Goal: Information Seeking & Learning: Learn about a topic

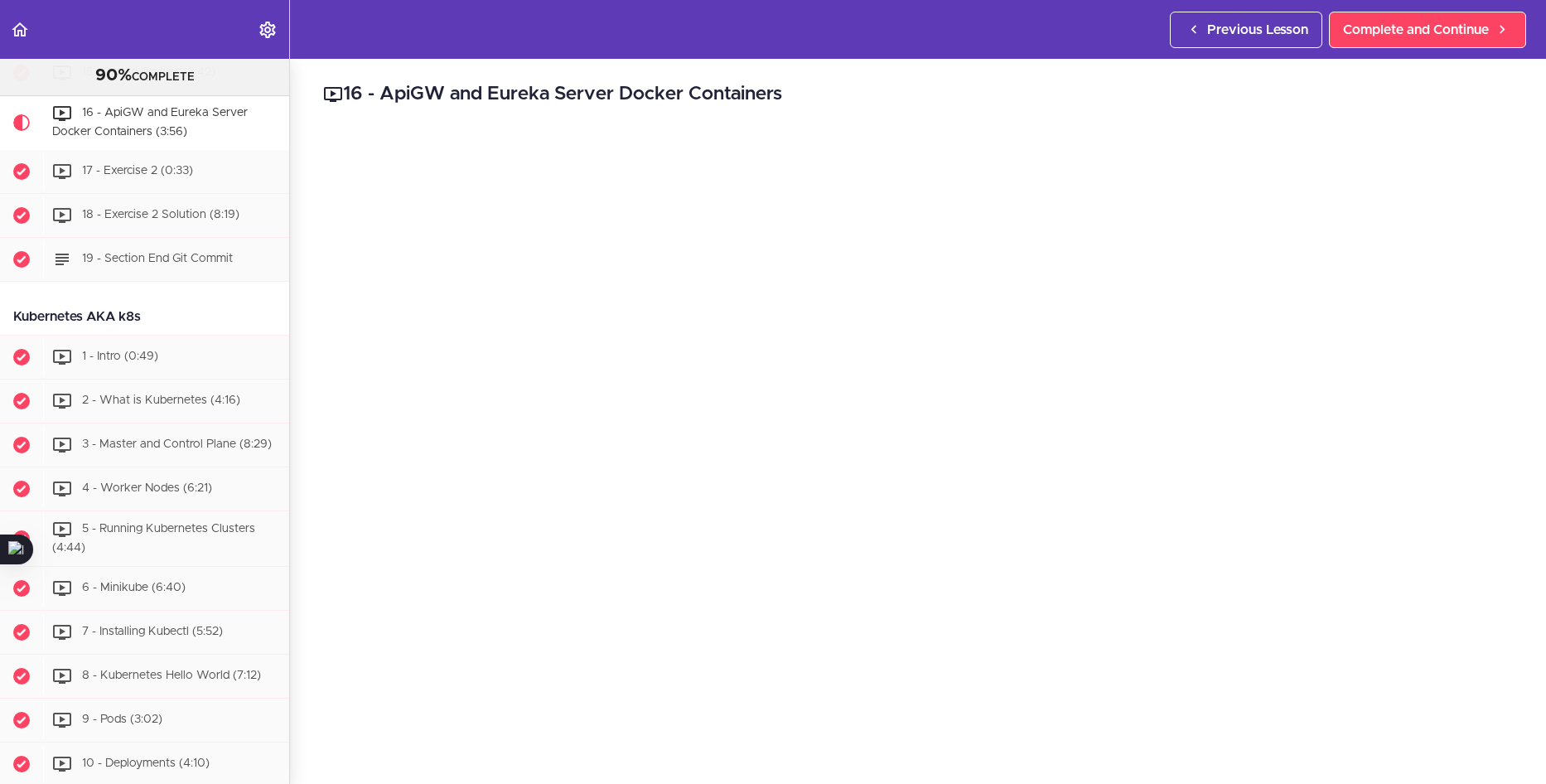
scroll to position [4961, 0]
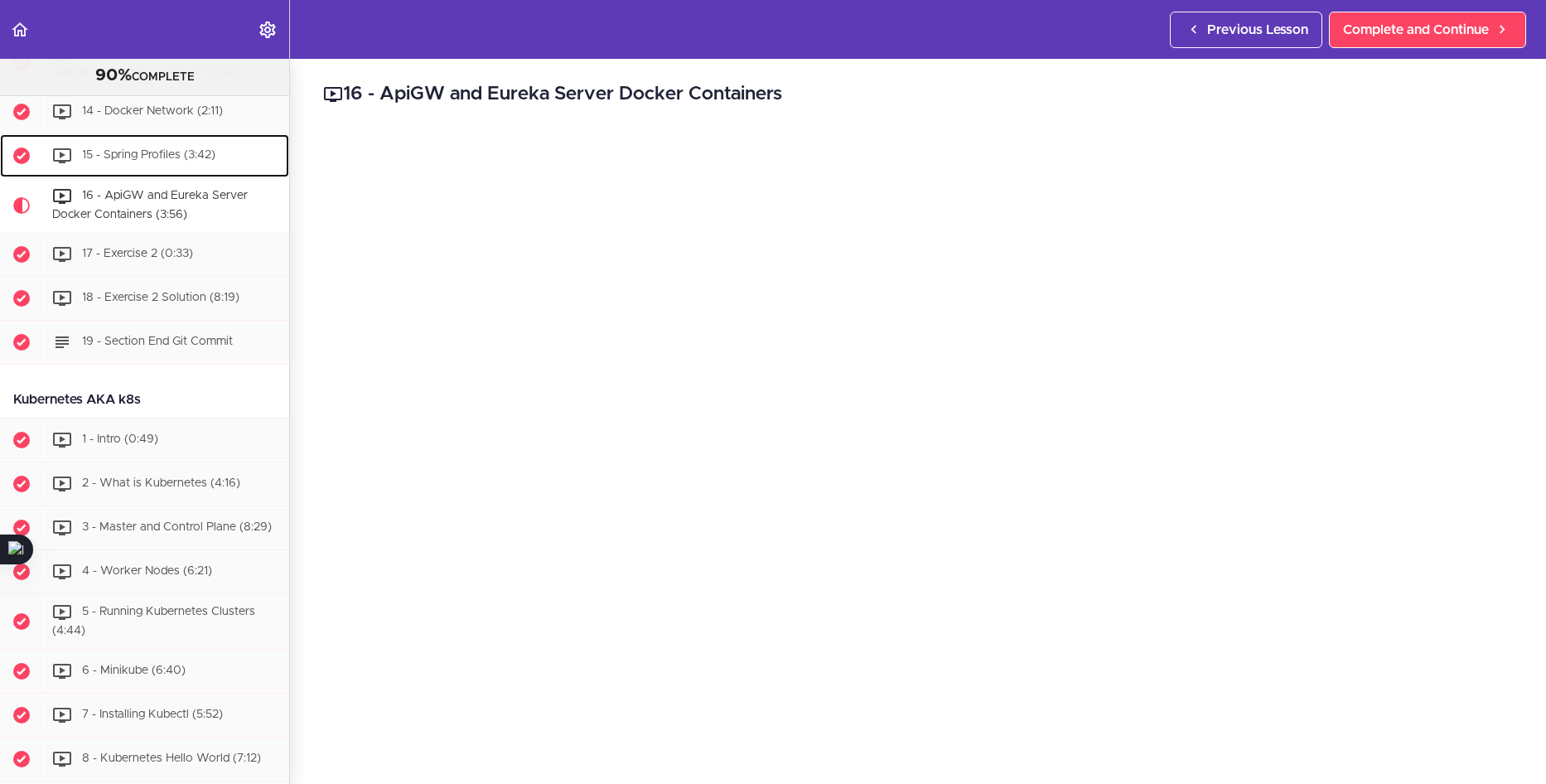
click at [190, 162] on span "15 - Spring Profiles (3:42)" at bounding box center [148, 156] width 134 height 12
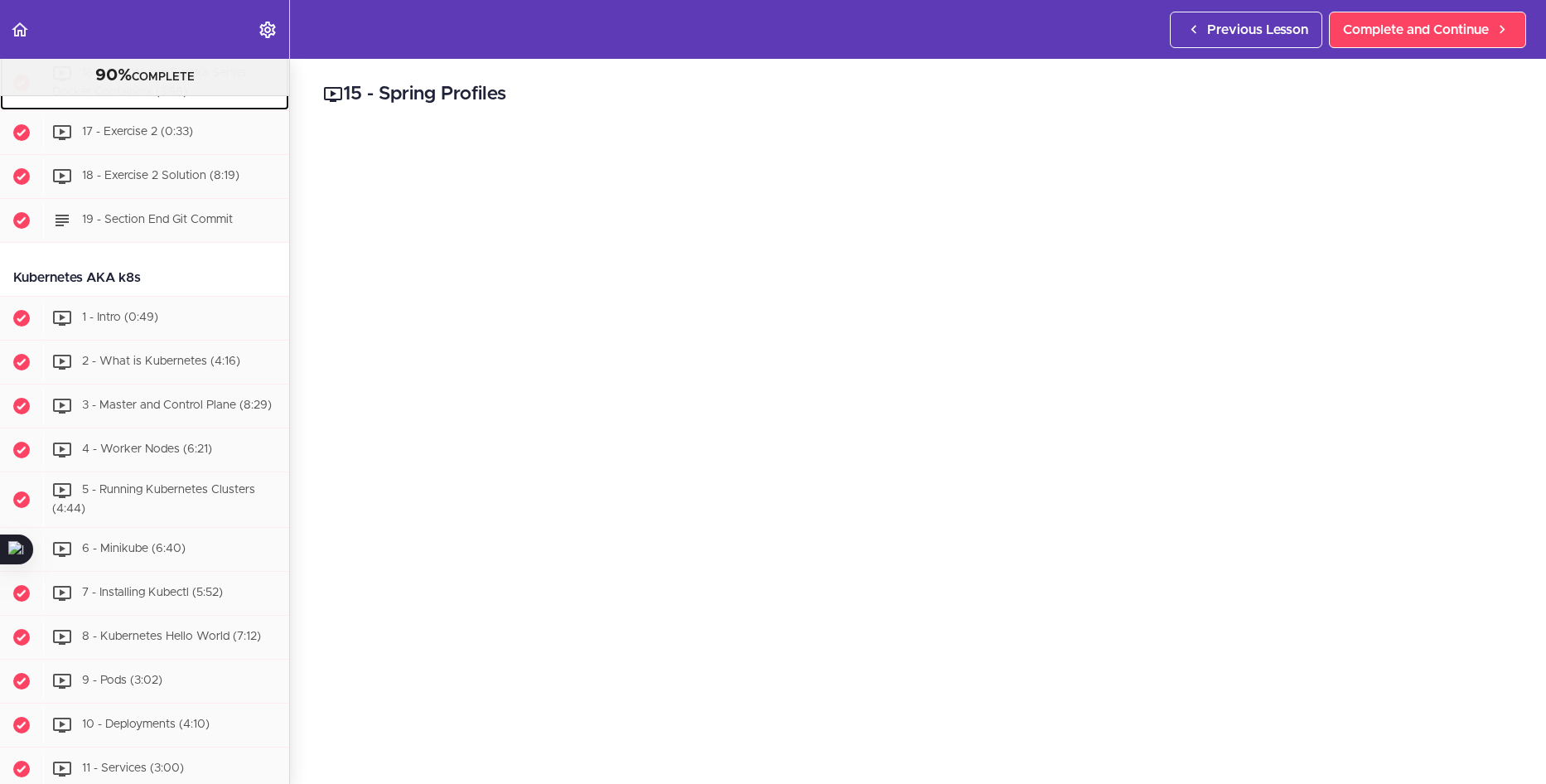
click at [178, 98] on span "16 - ApiGW and Eureka Server Docker Containers (3:56)" at bounding box center [150, 83] width 195 height 30
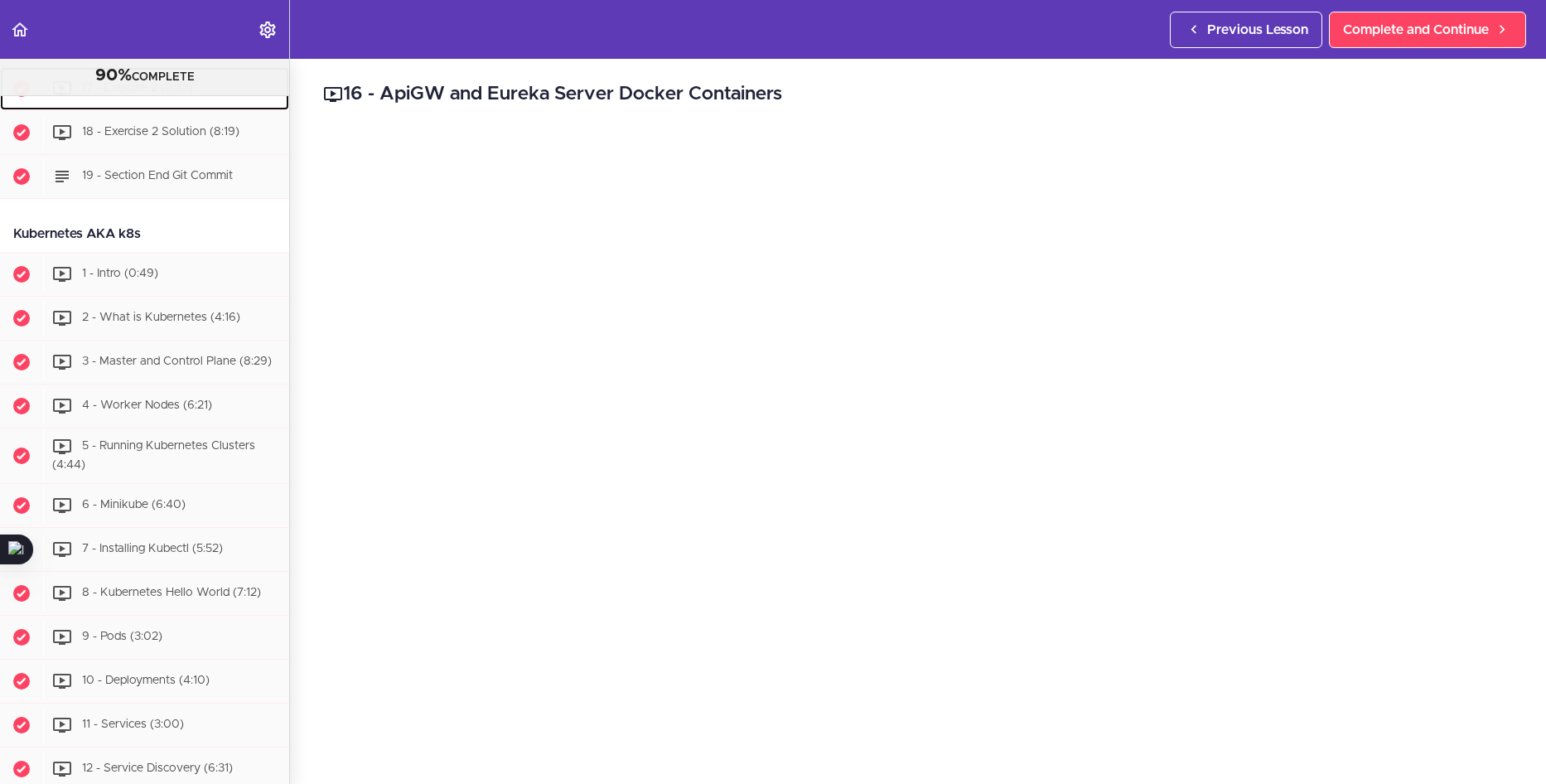
click at [192, 94] on span "17 - Exercise 2 (0:33)" at bounding box center [138, 88] width 111 height 12
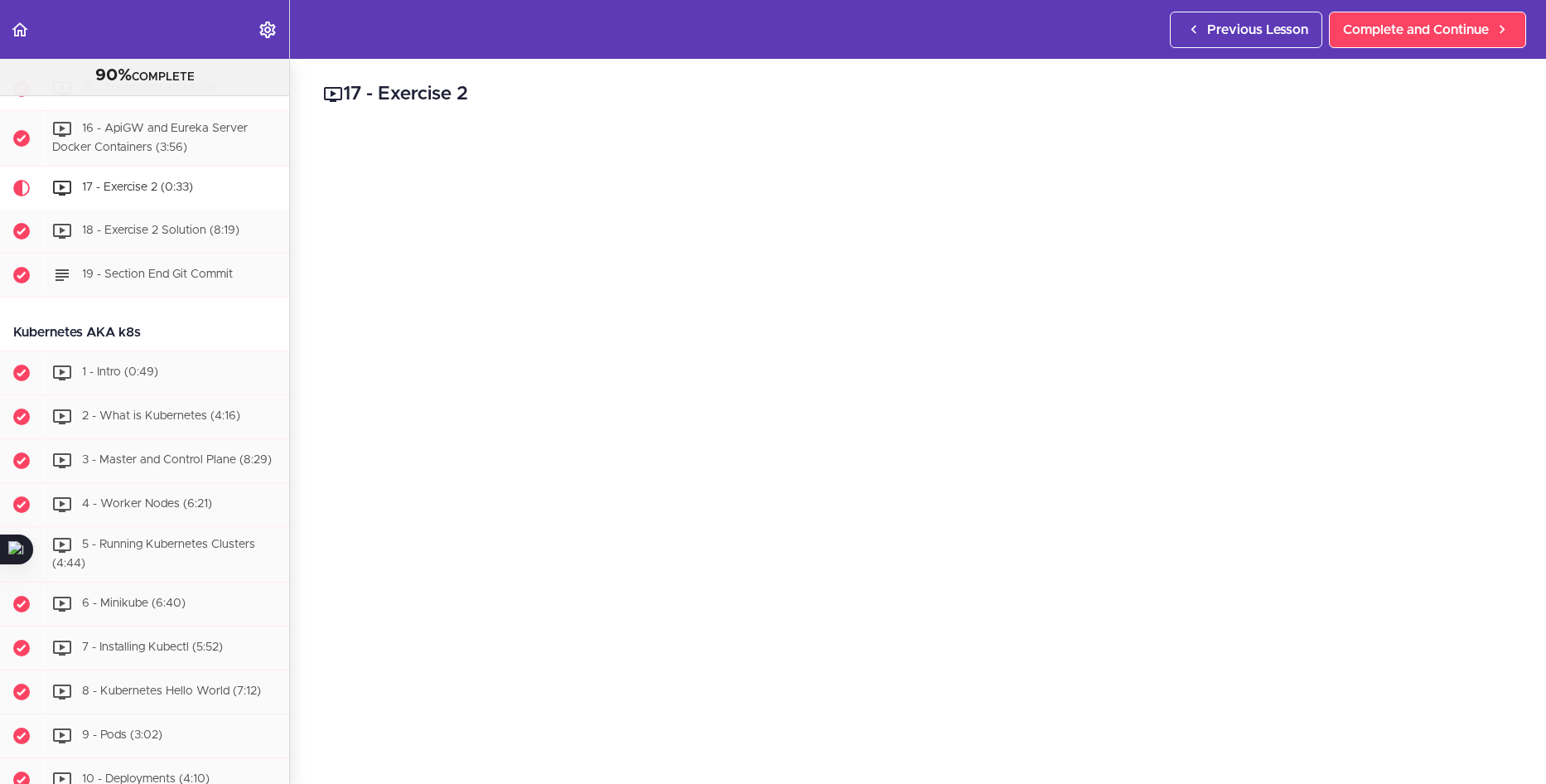
scroll to position [5016, 0]
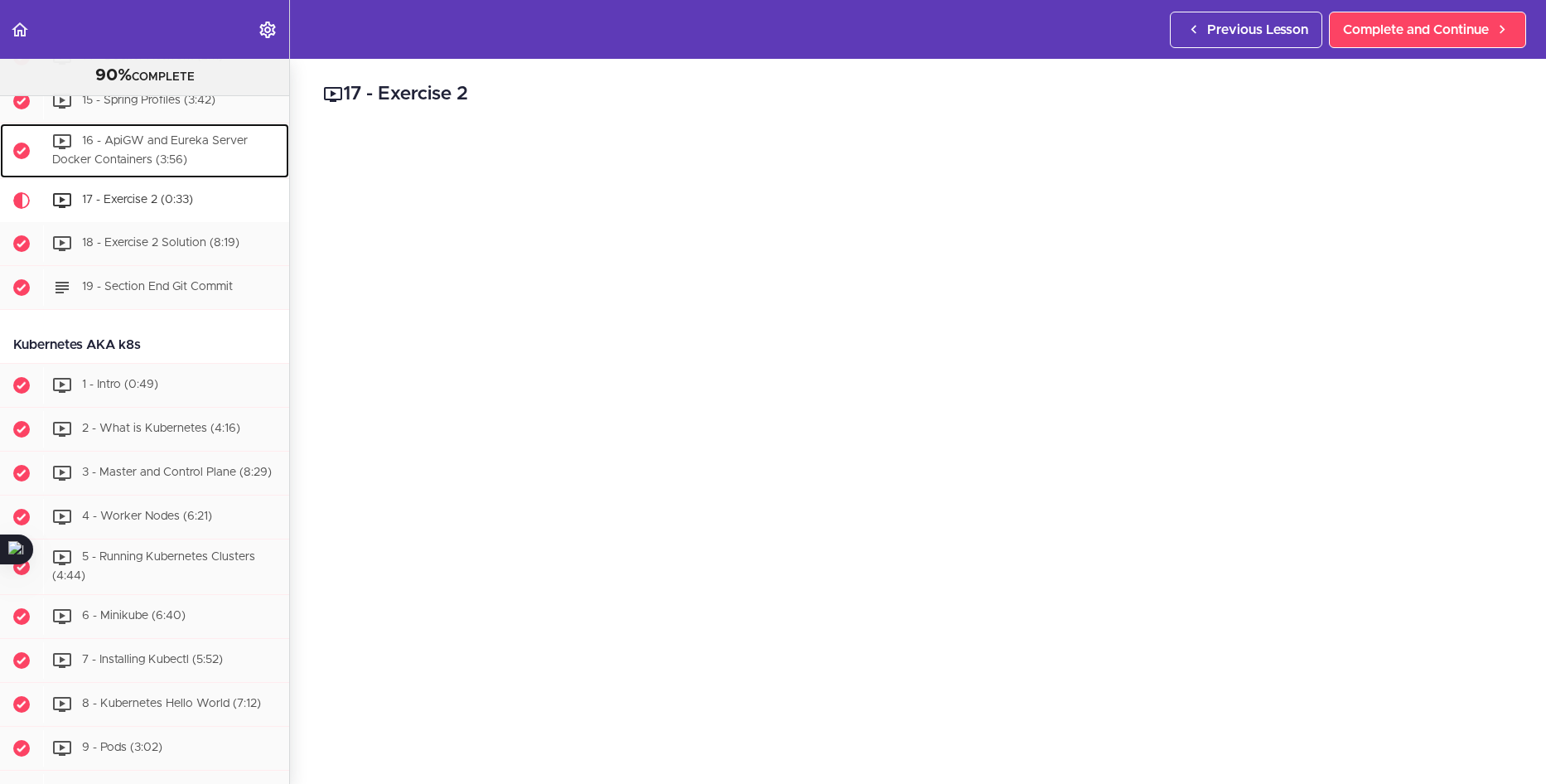
click at [180, 167] on span "16 - ApiGW and Eureka Server Docker Containers (3:56)" at bounding box center [150, 150] width 195 height 30
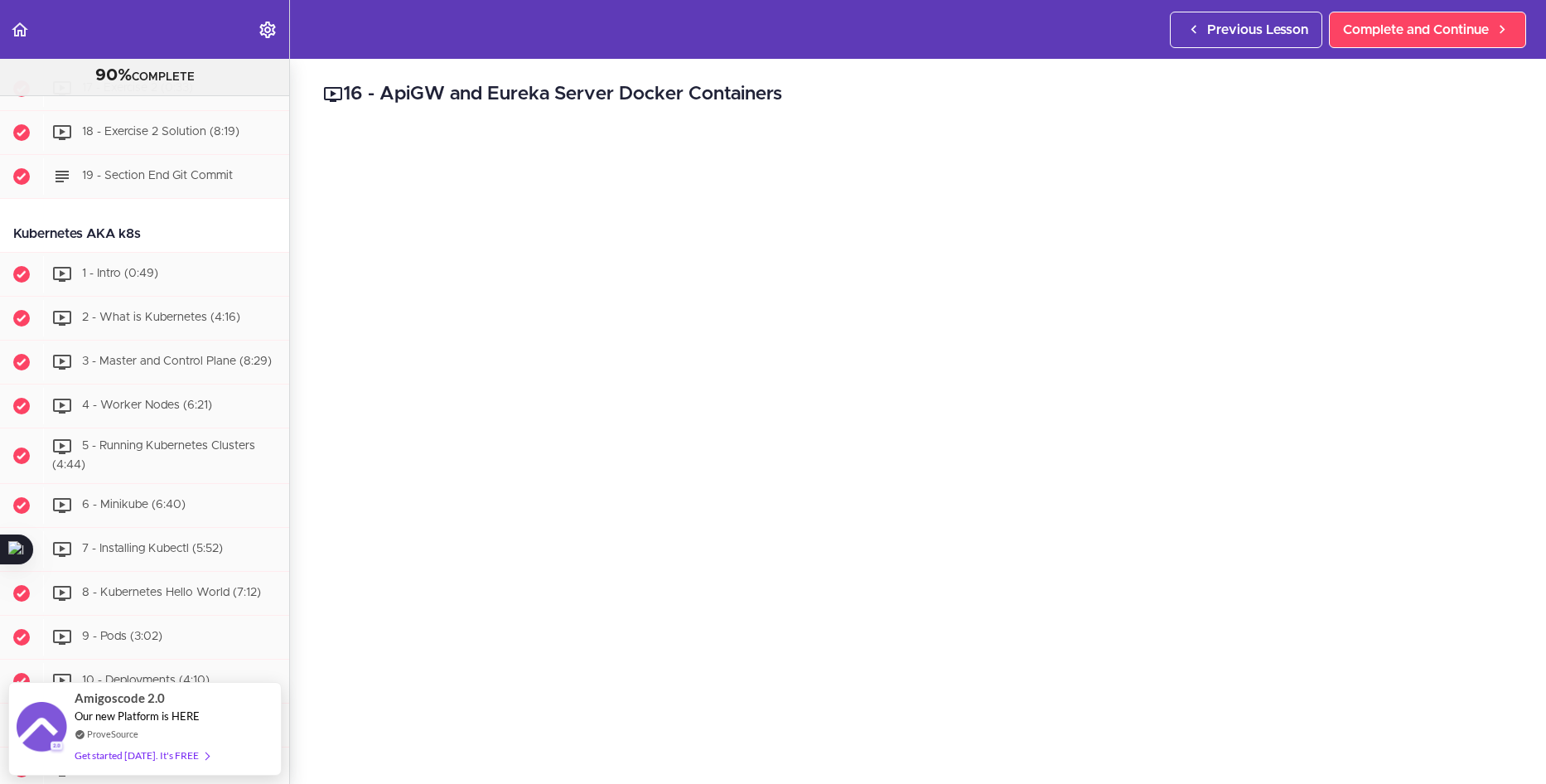
scroll to position [5044, 0]
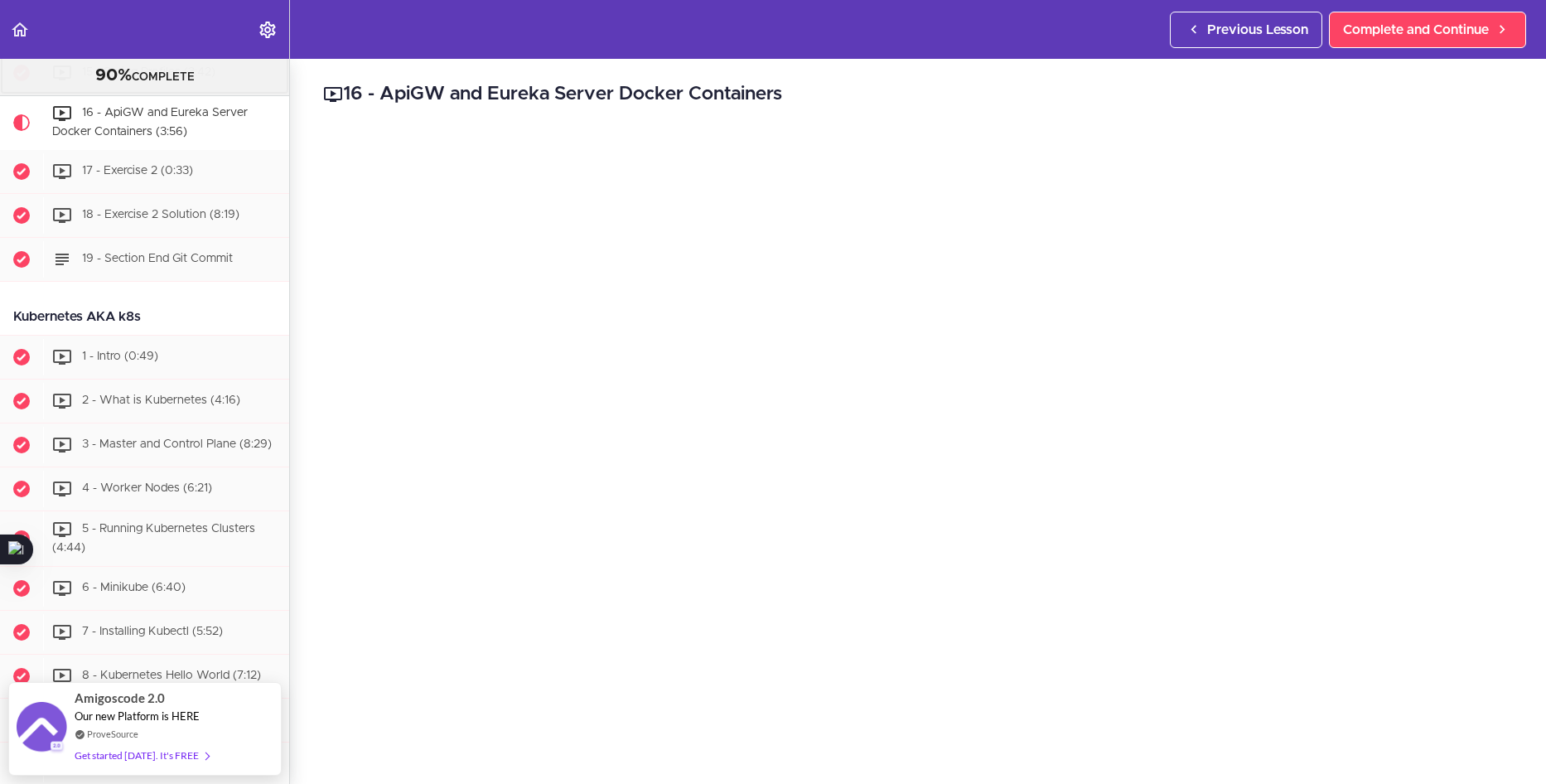
click at [140, 79] on span "15 - Spring Profiles (3:42)" at bounding box center [148, 73] width 134 height 12
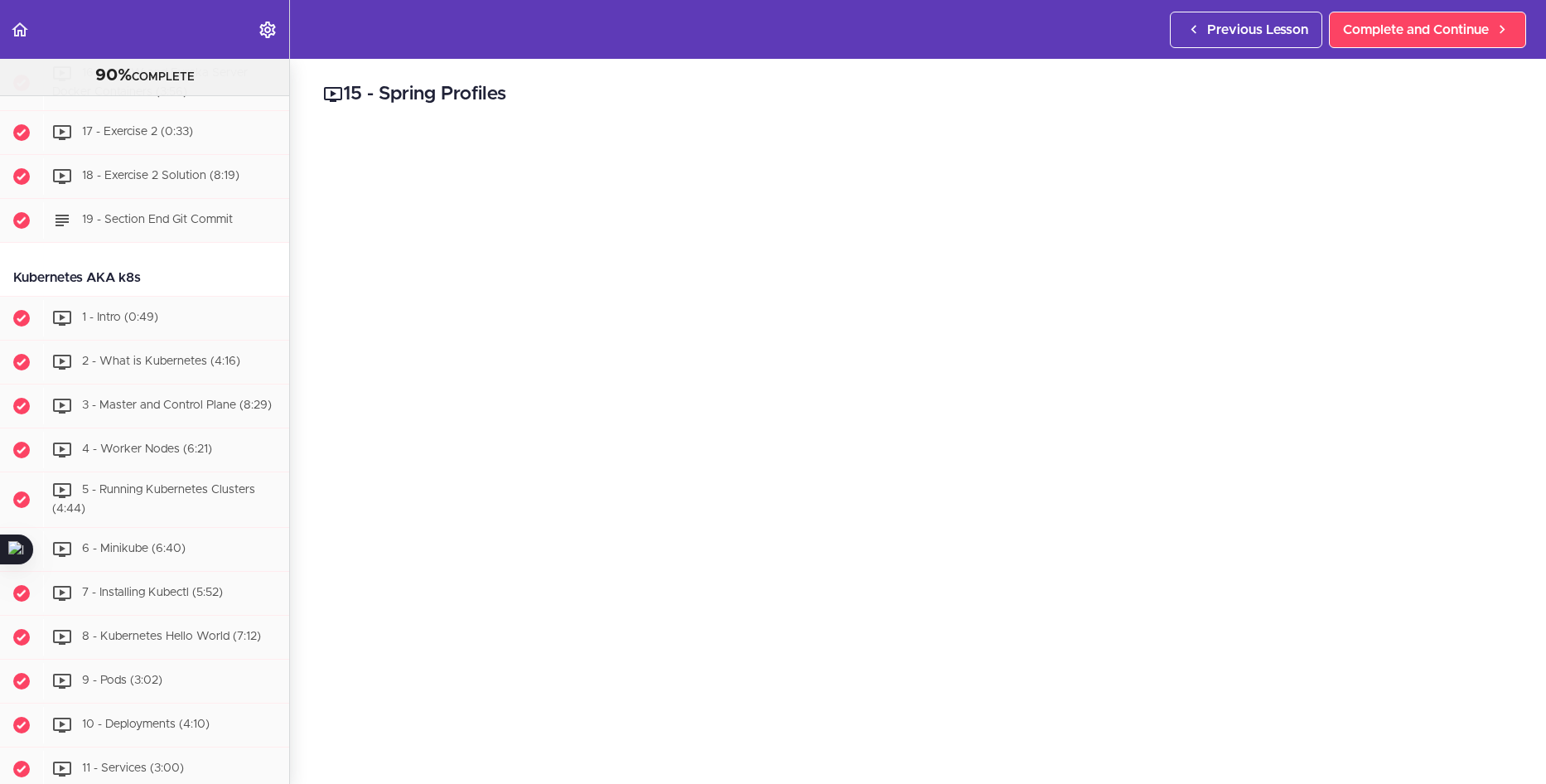
scroll to position [5083, 0]
click at [184, 195] on div "18 - Exercise 2 Solution (8:19)" at bounding box center [166, 176] width 246 height 36
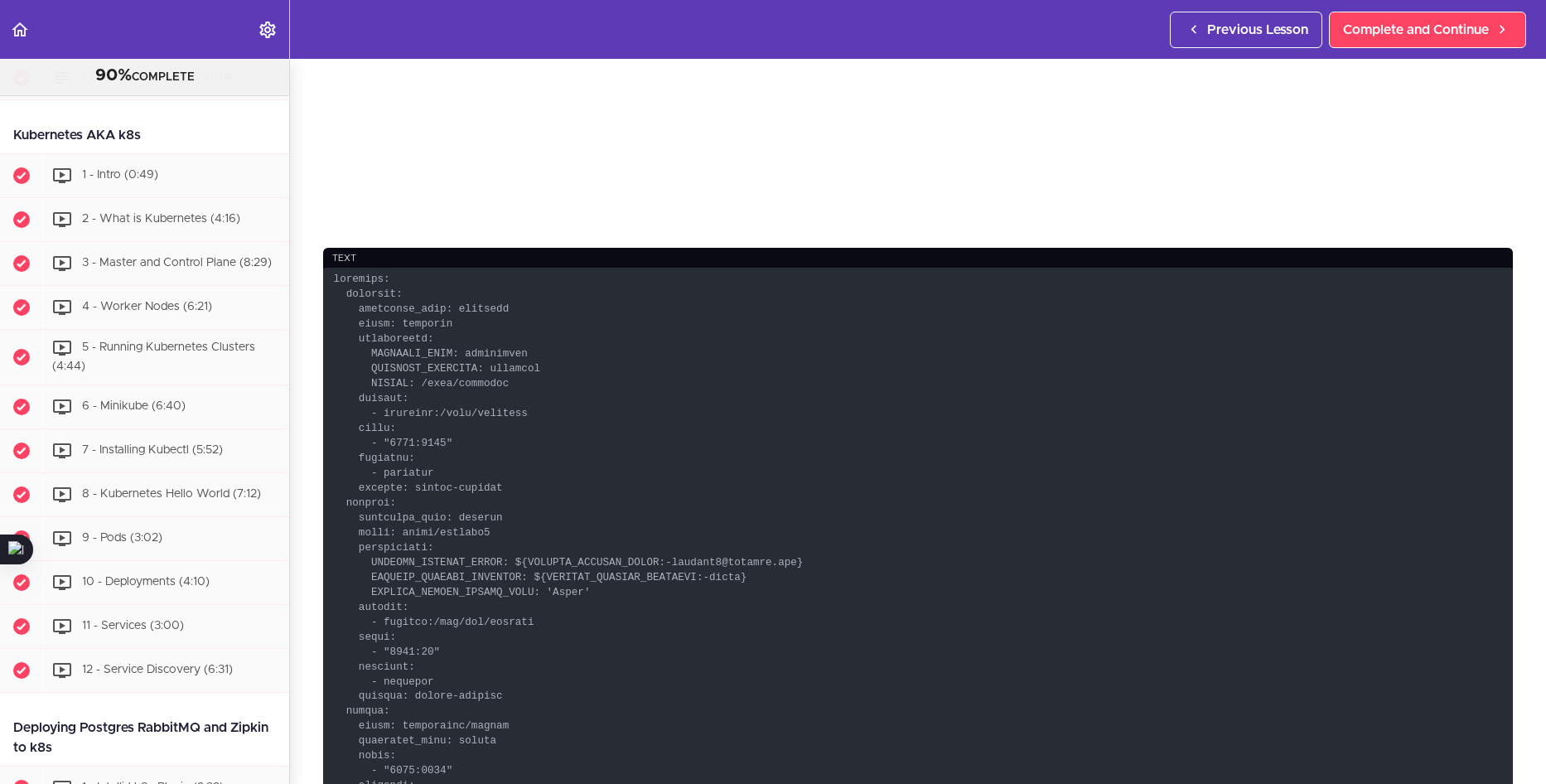
scroll to position [671, 0]
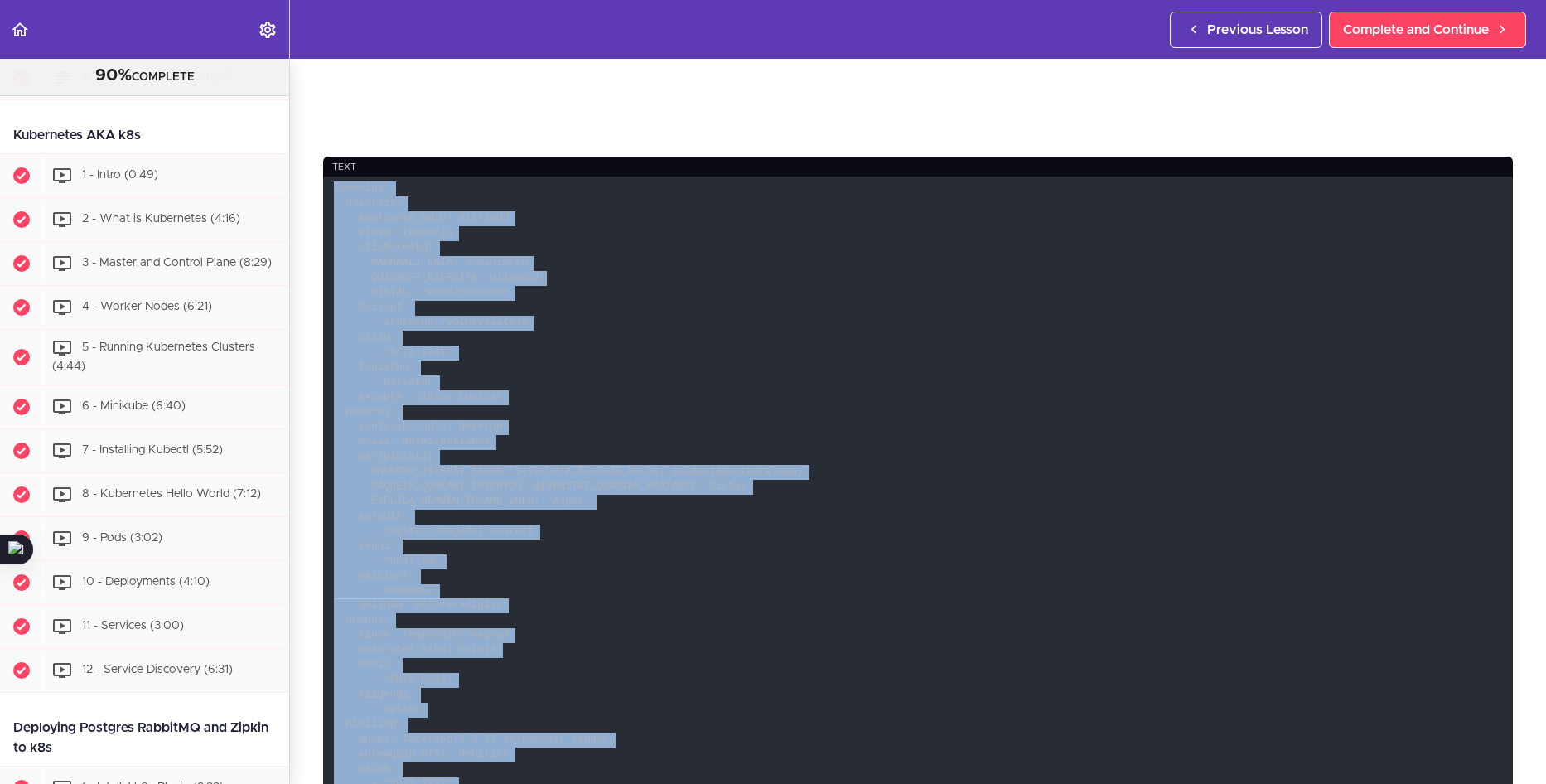
drag, startPoint x: 402, startPoint y: 649, endPoint x: 330, endPoint y: 182, distance: 472.5
copy code "services: postgres: container_name: postgres image: postgres environment: POSTG…"
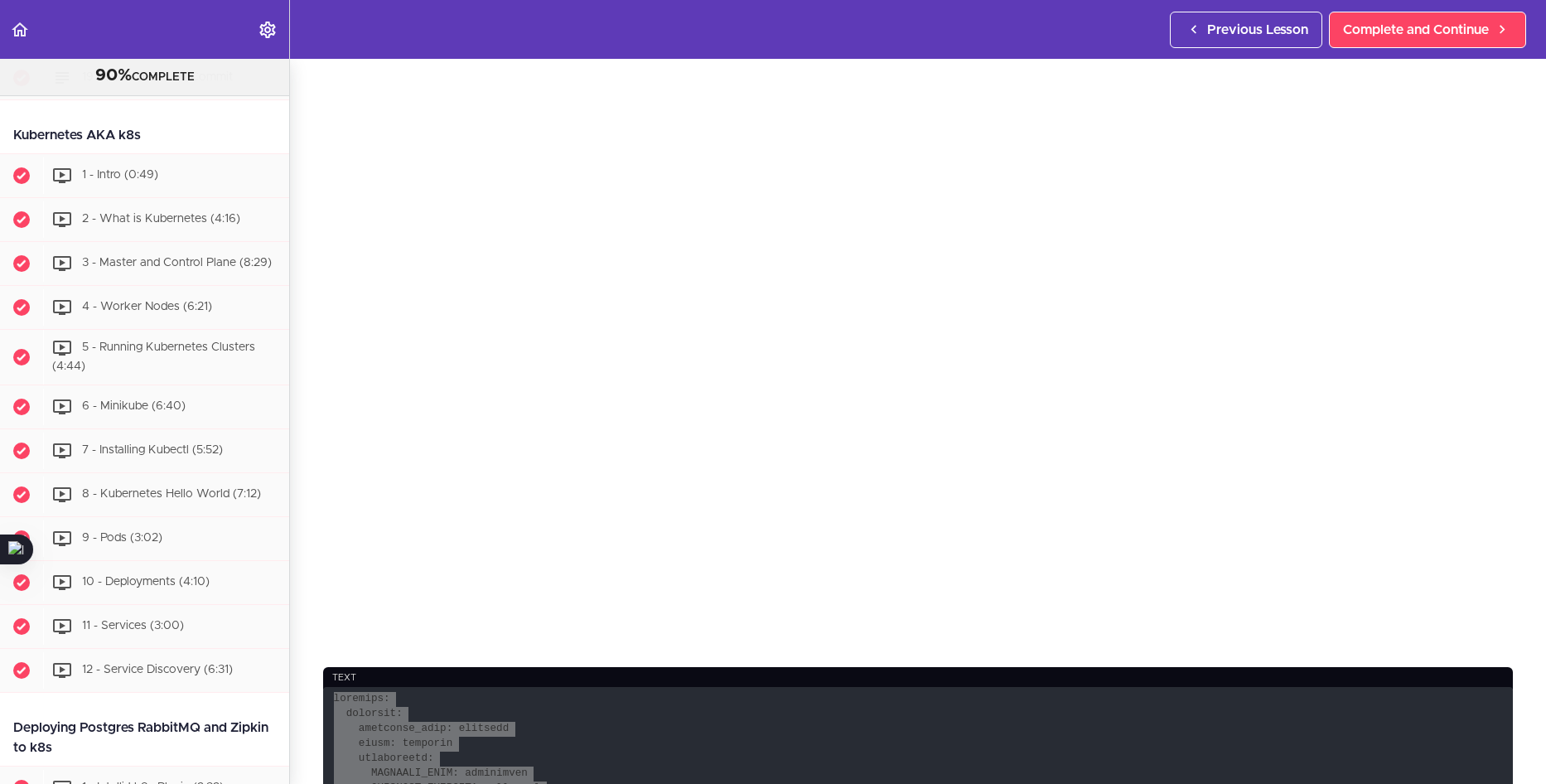
scroll to position [174, 0]
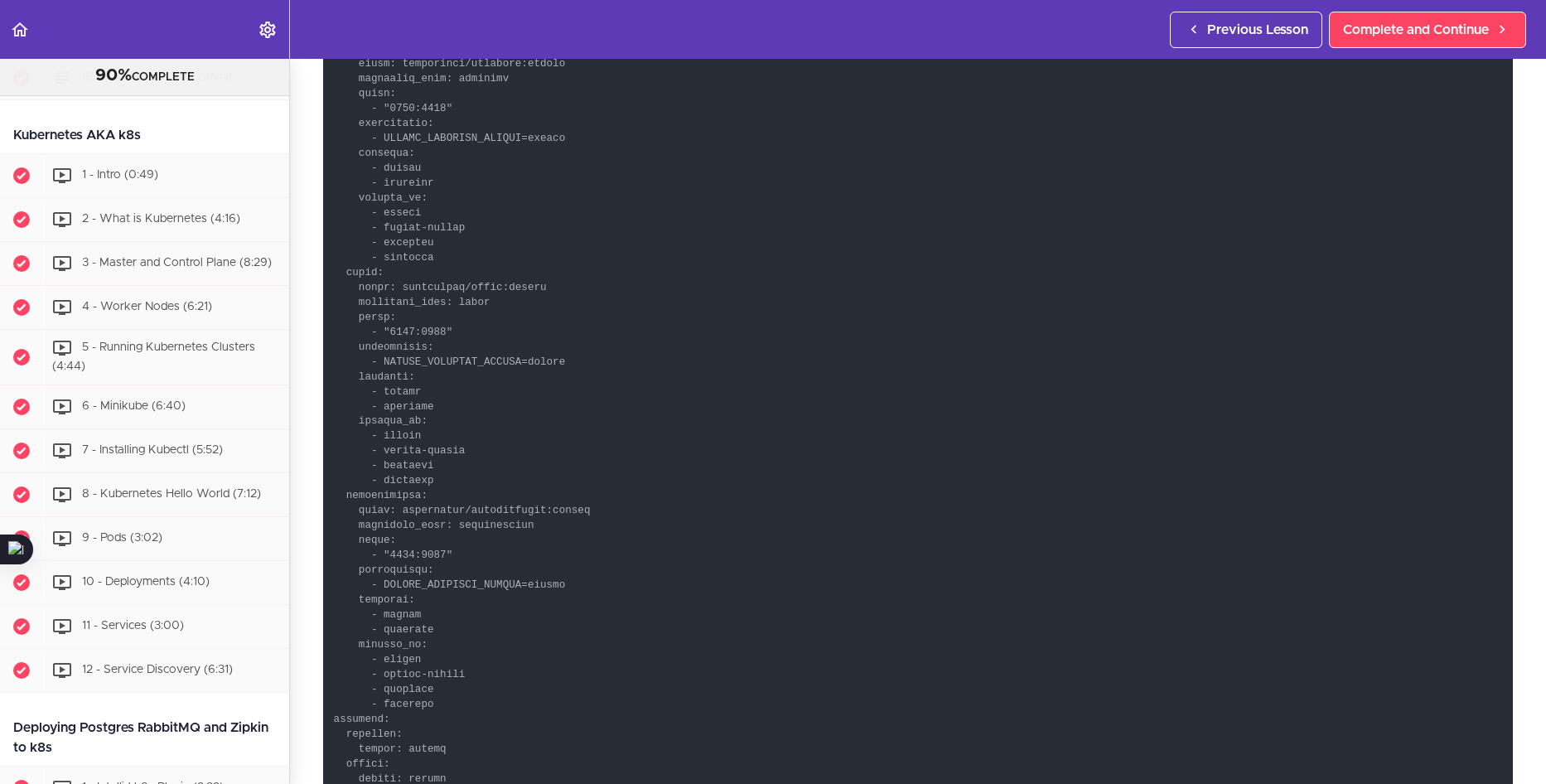
scroll to position [1830, 0]
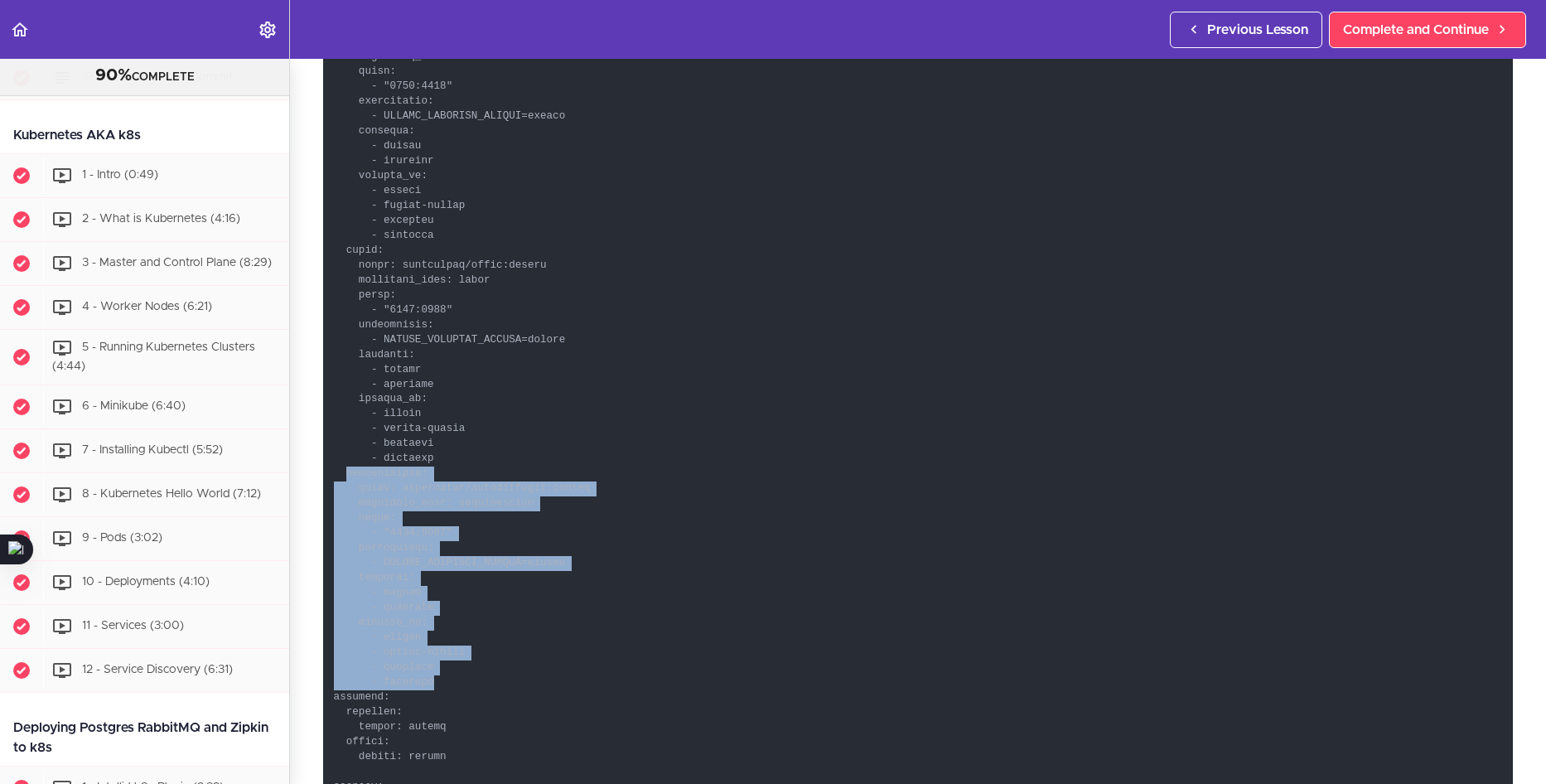
drag, startPoint x: 355, startPoint y: 471, endPoint x: 462, endPoint y: 672, distance: 227.7
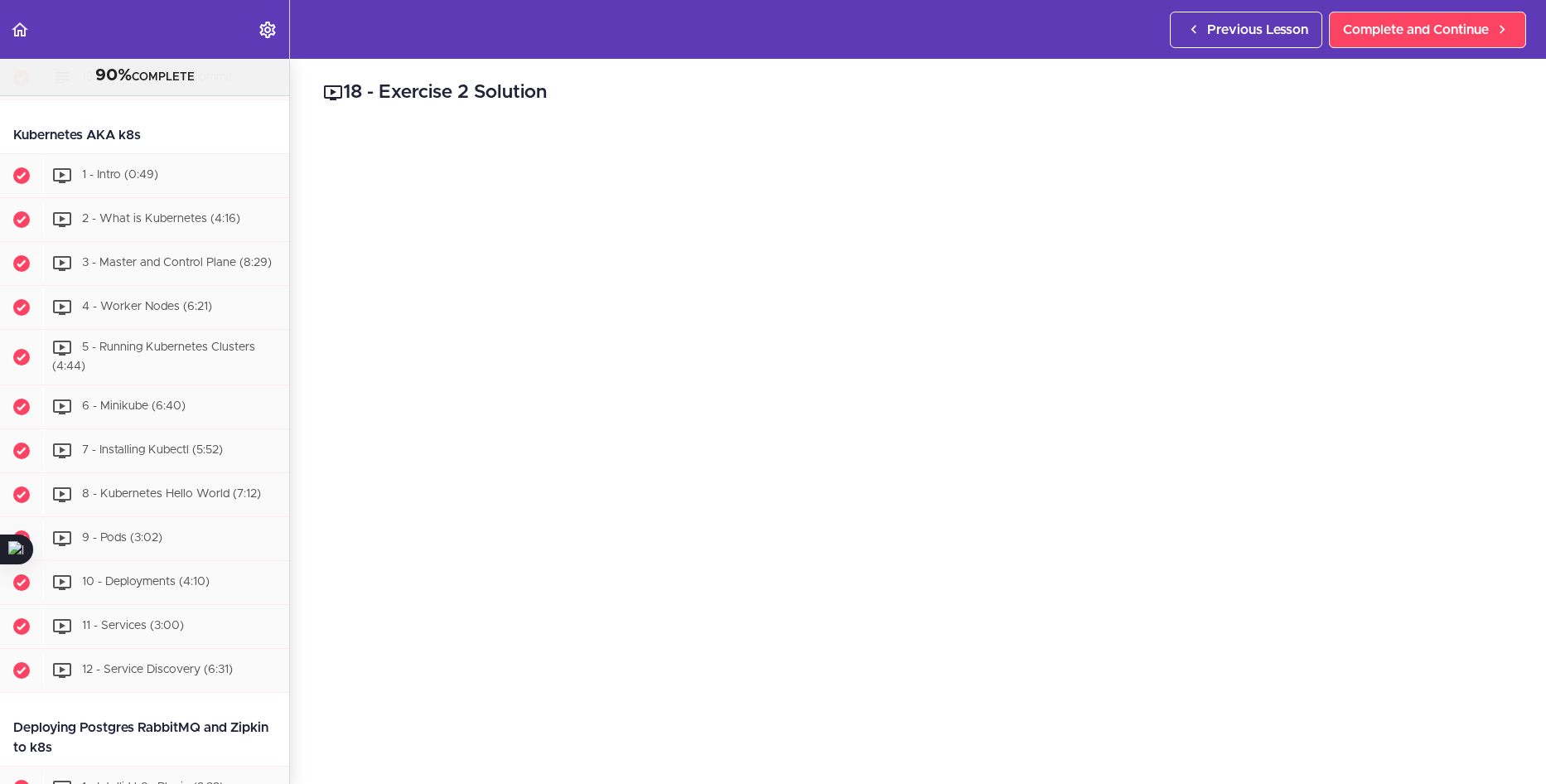
scroll to position [0, 0]
click at [118, 180] on span "1 - Intro (0:49)" at bounding box center [120, 175] width 76 height 12
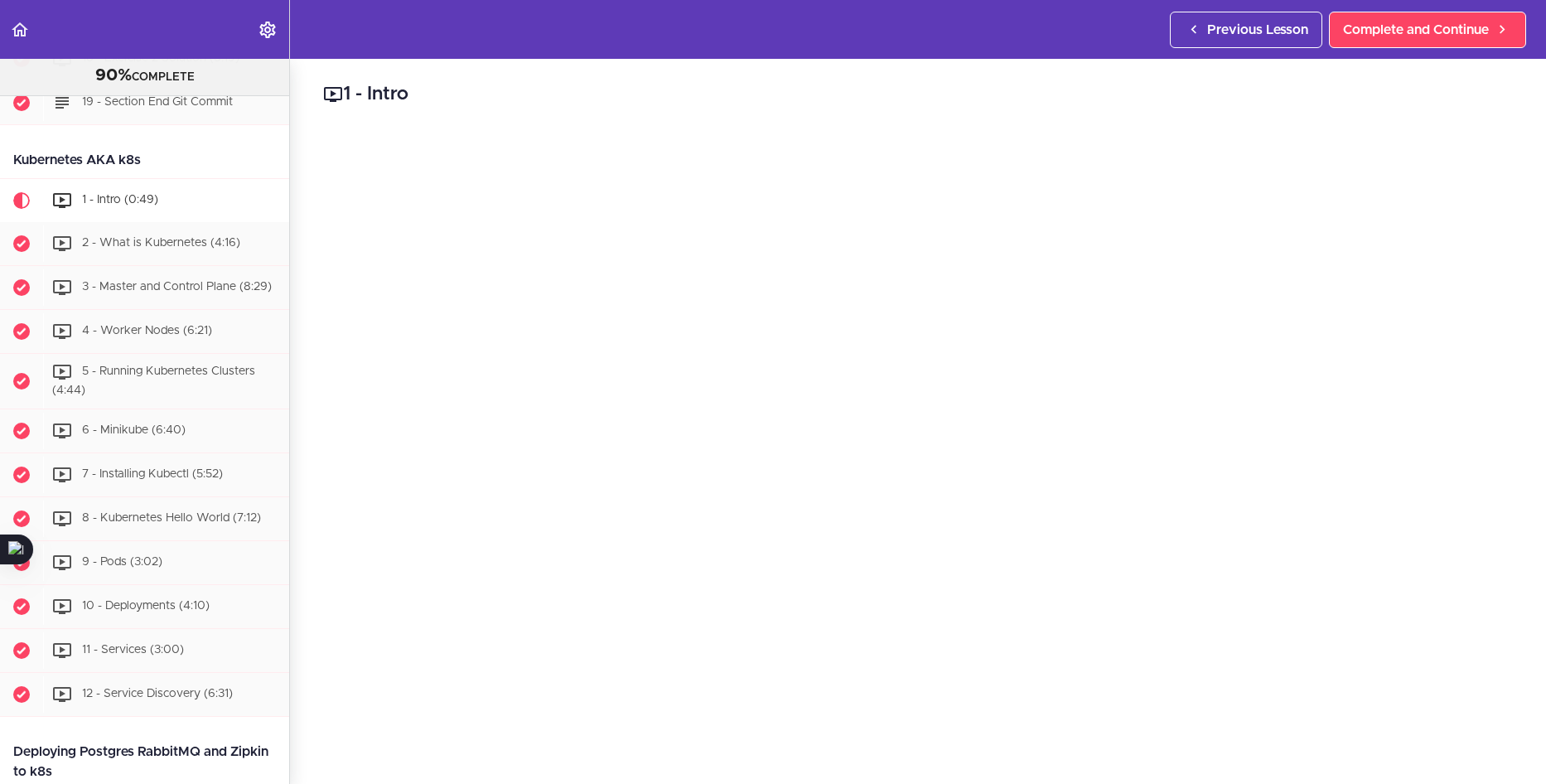
scroll to position [5119, 0]
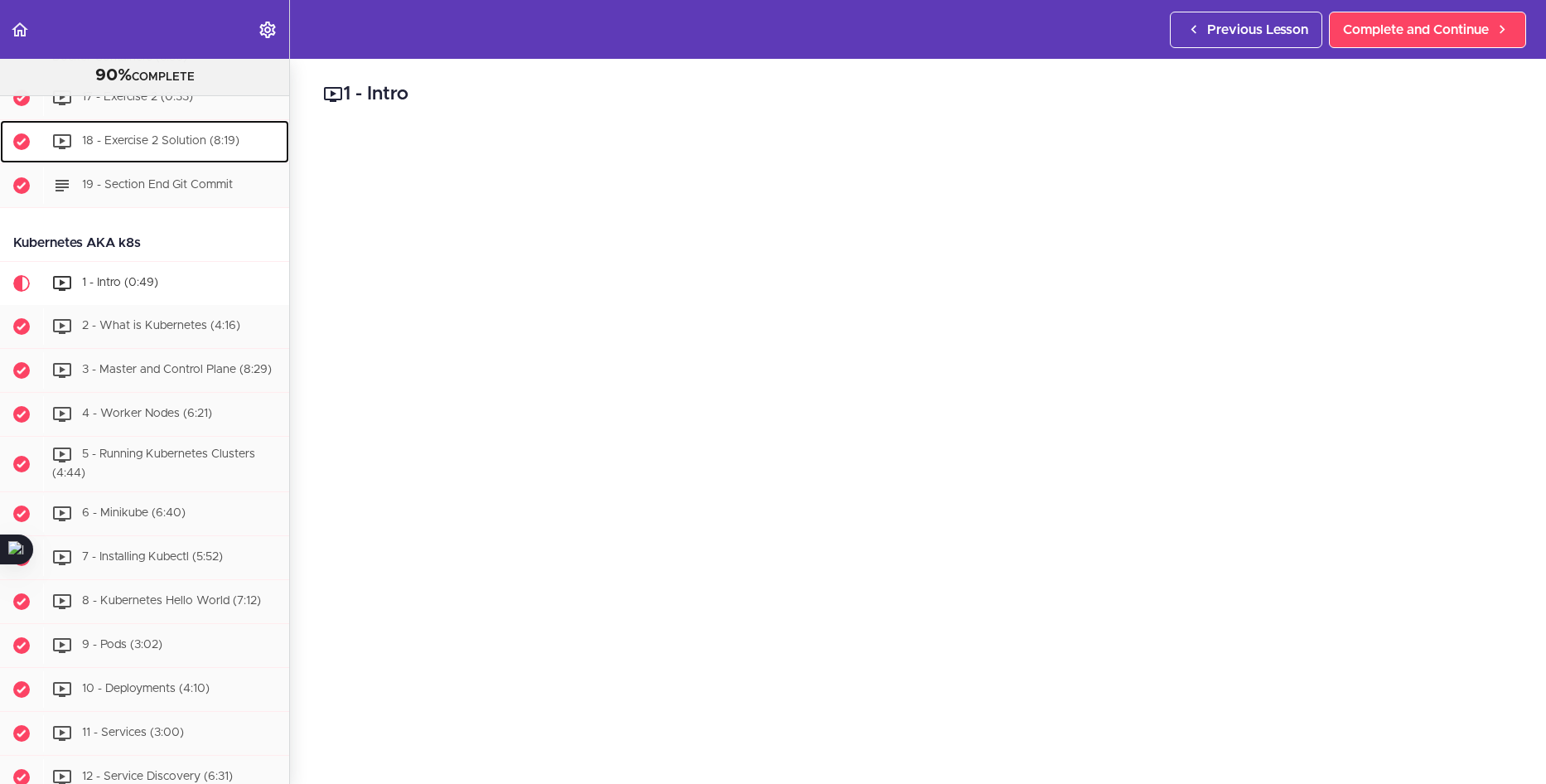
click at [154, 146] on span "18 - Exercise 2 Solution (8:19)" at bounding box center [160, 140] width 157 height 12
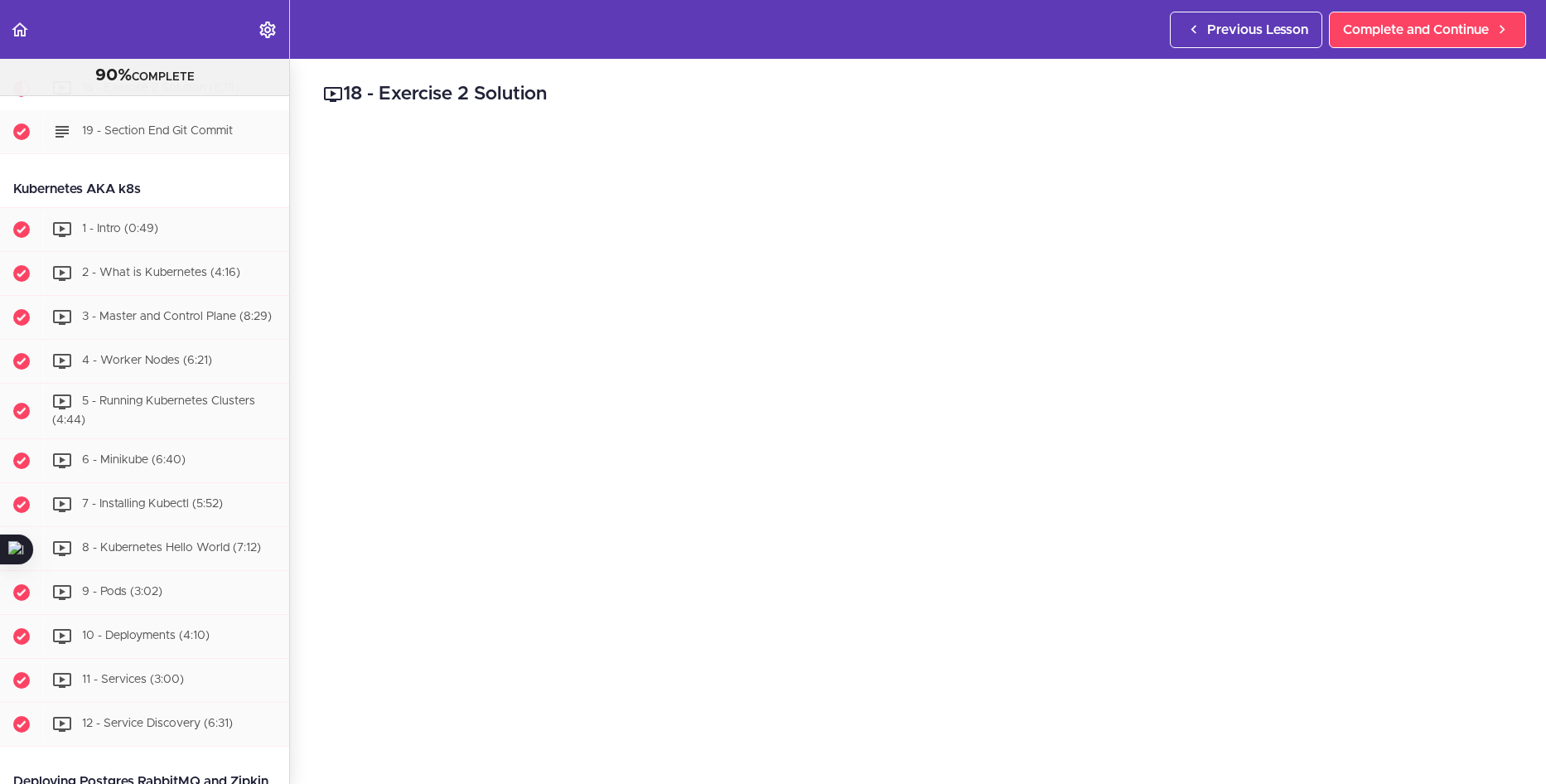
scroll to position [5143, 0]
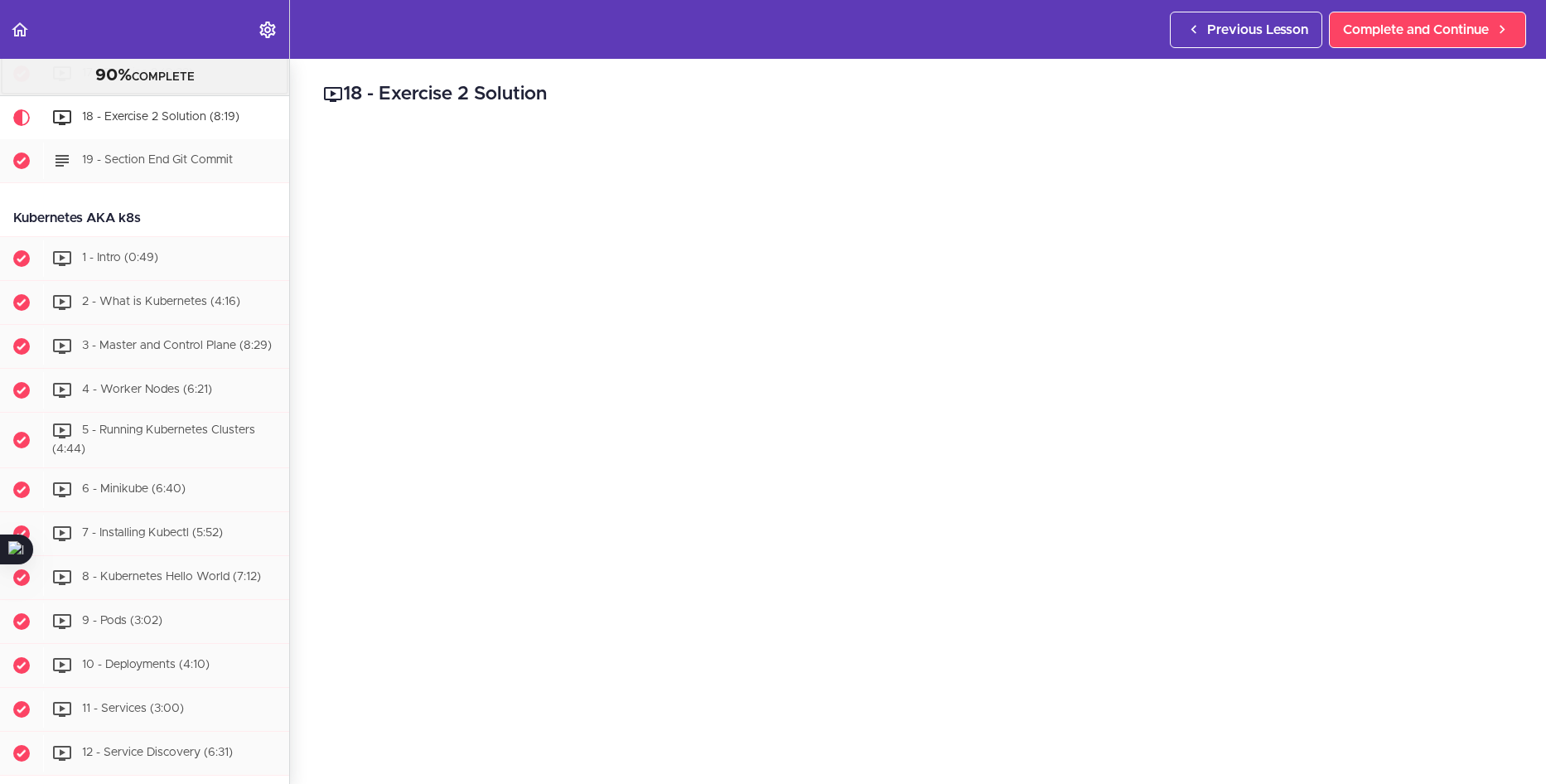
click at [195, 92] on div "17 - Exercise 2 (0:33)" at bounding box center [166, 73] width 246 height 36
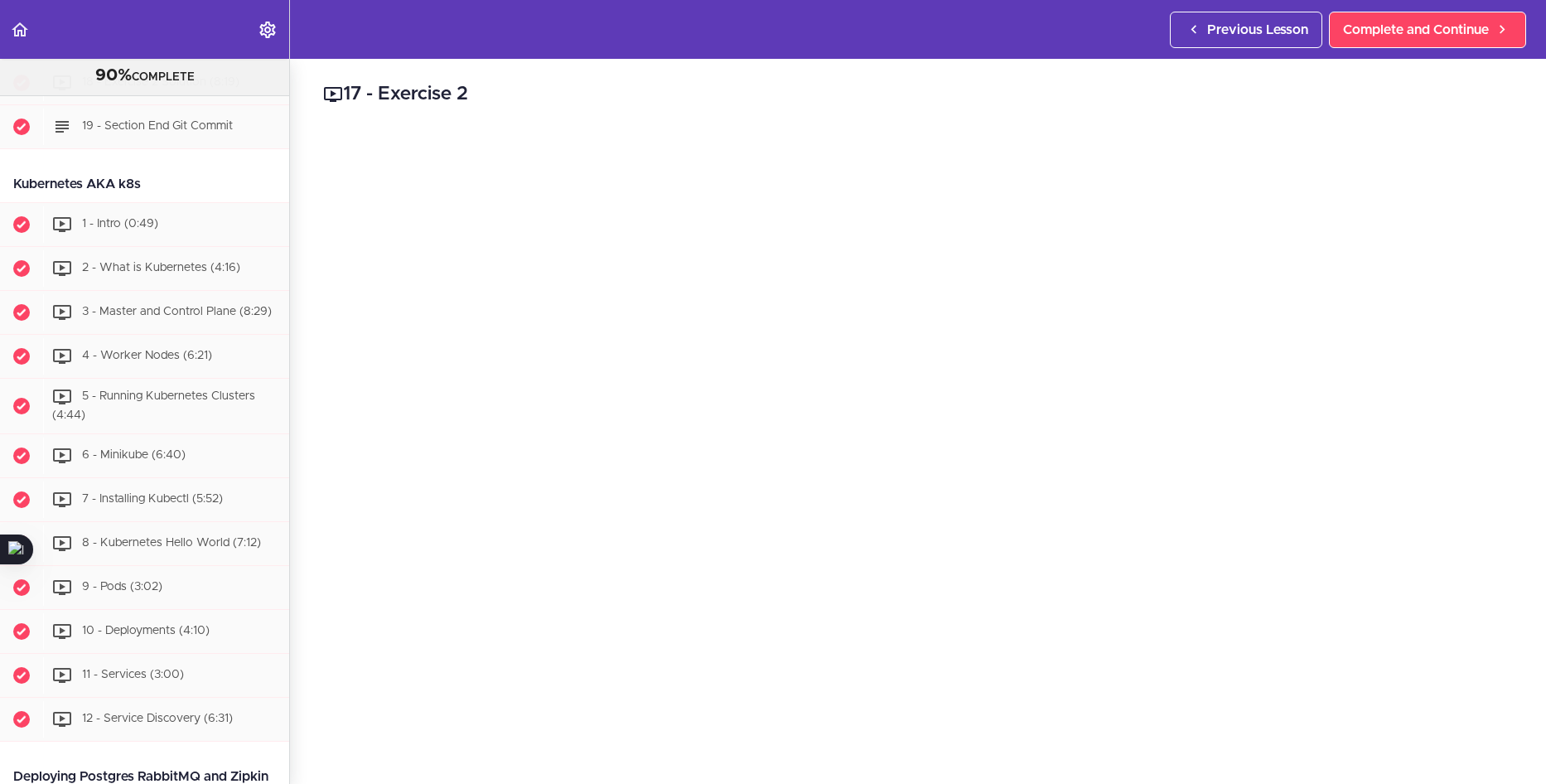
scroll to position [5182, 0]
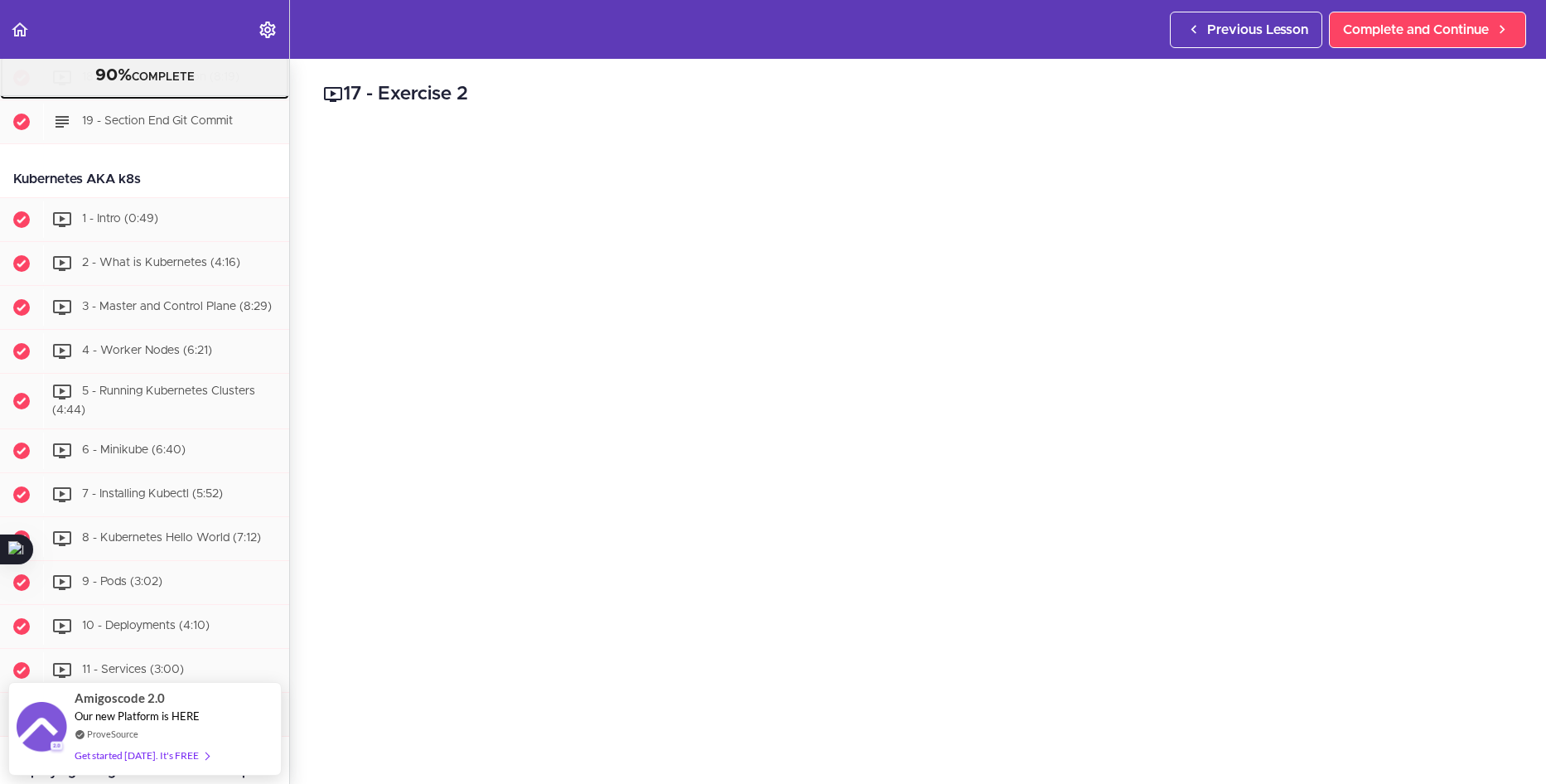
click at [134, 83] on span "18 - Exercise 2 Solution (8:19)" at bounding box center [160, 77] width 157 height 12
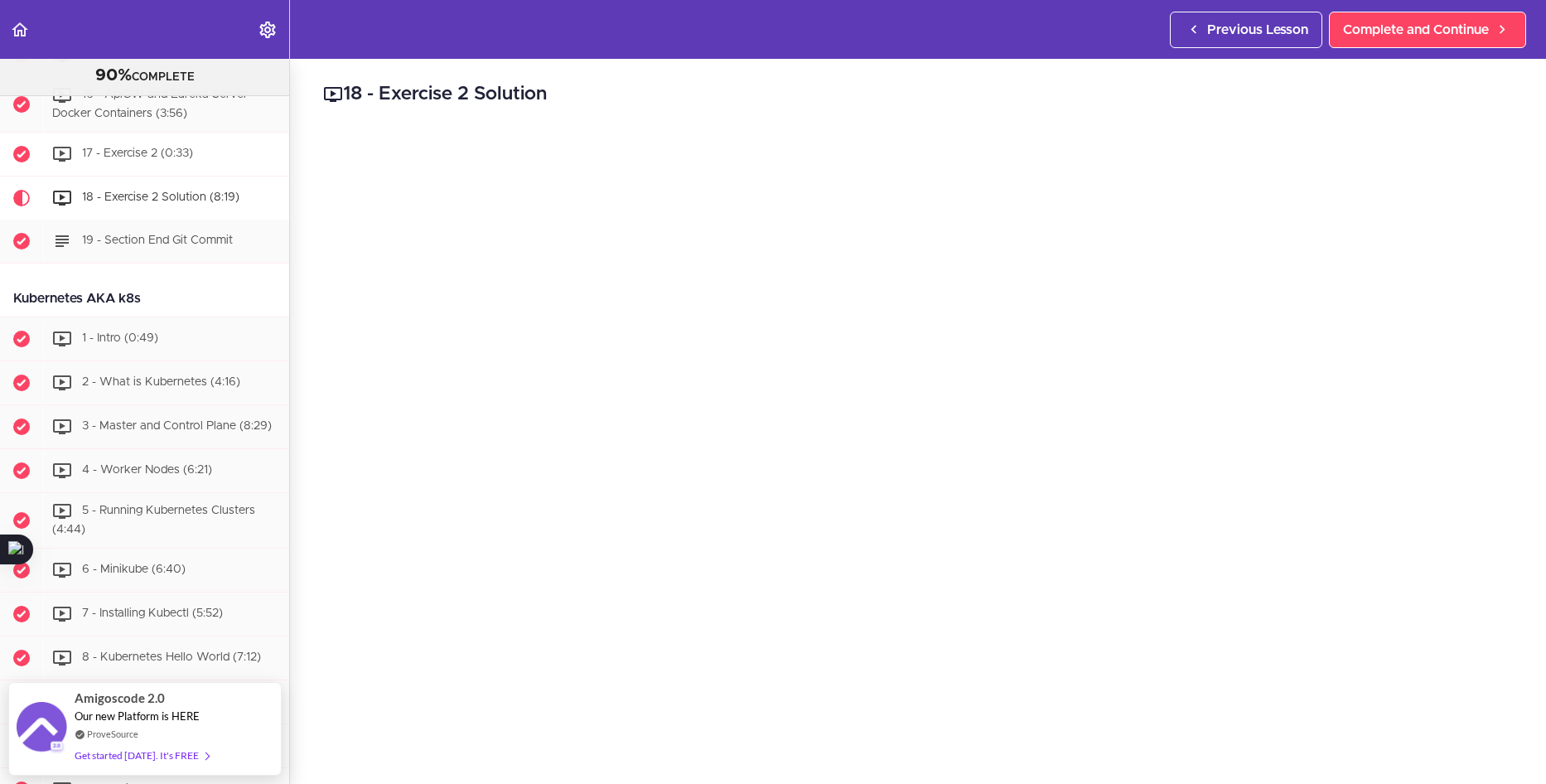
scroll to position [5060, 0]
click at [168, 135] on div "16 - ApiGW and Eureka Server Docker Containers (3:56)" at bounding box center [166, 107] width 246 height 55
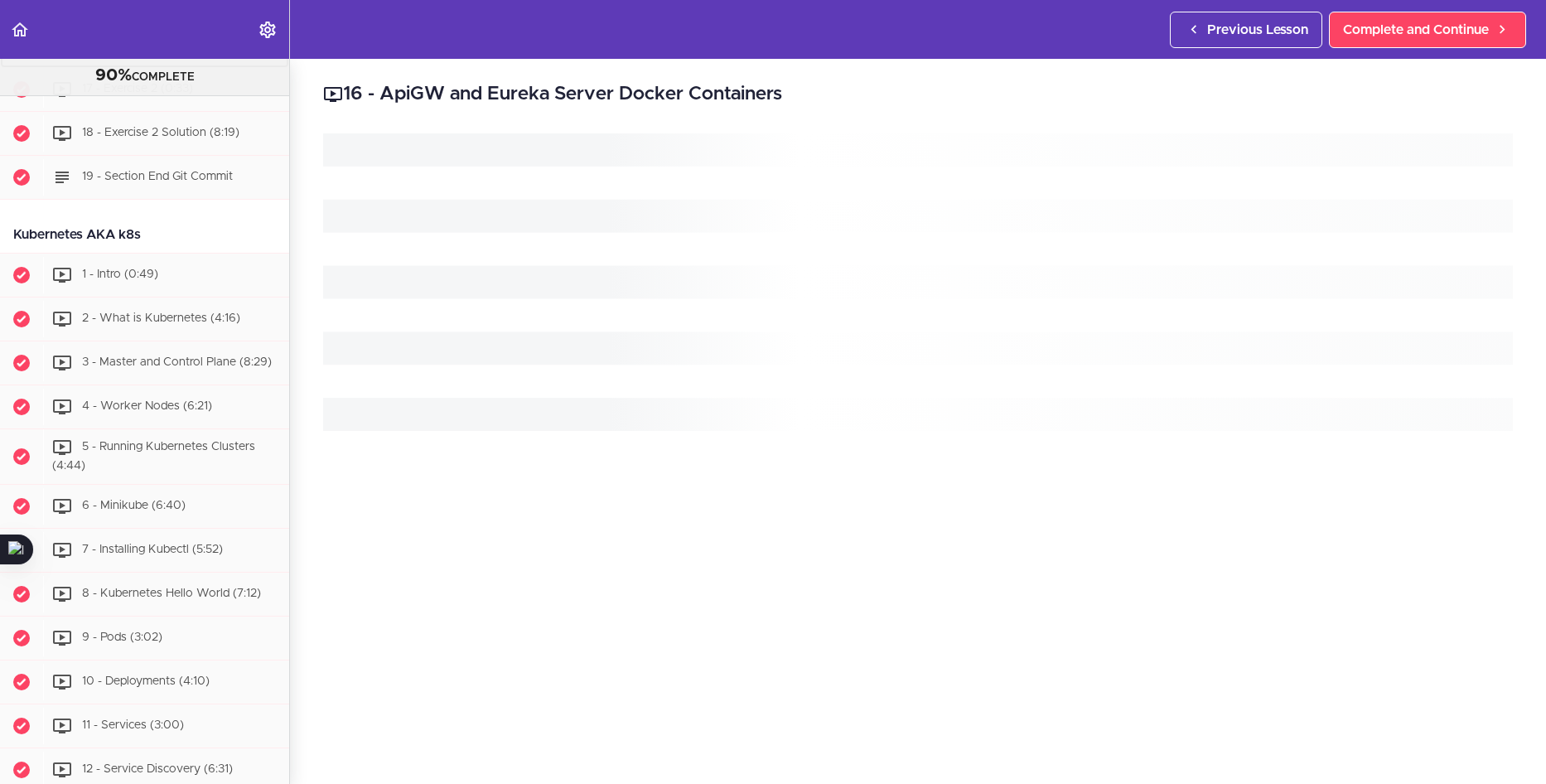
scroll to position [5127, 0]
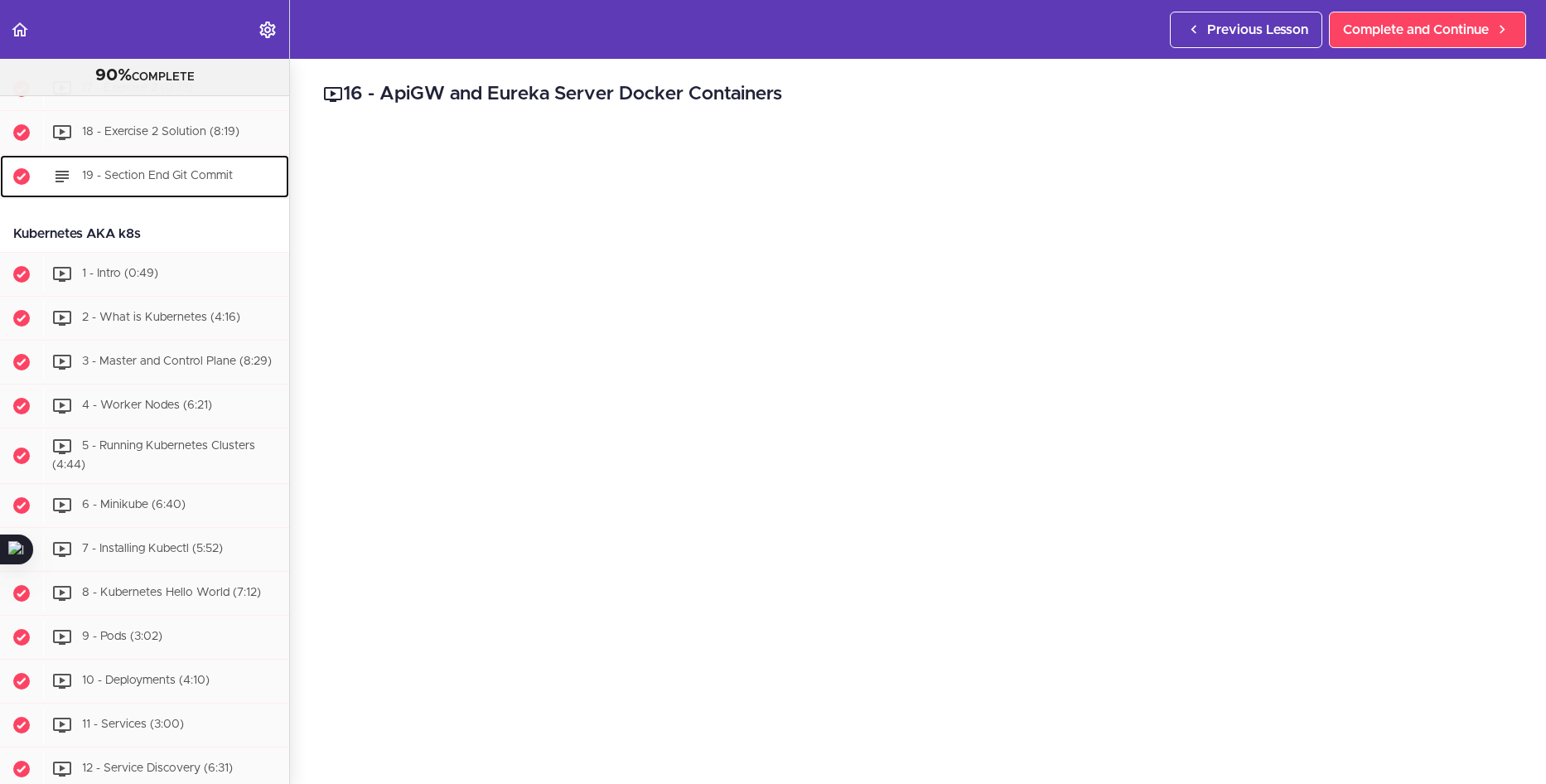
click at [154, 181] on span "19 - Section End Git Commit" at bounding box center [157, 176] width 151 height 12
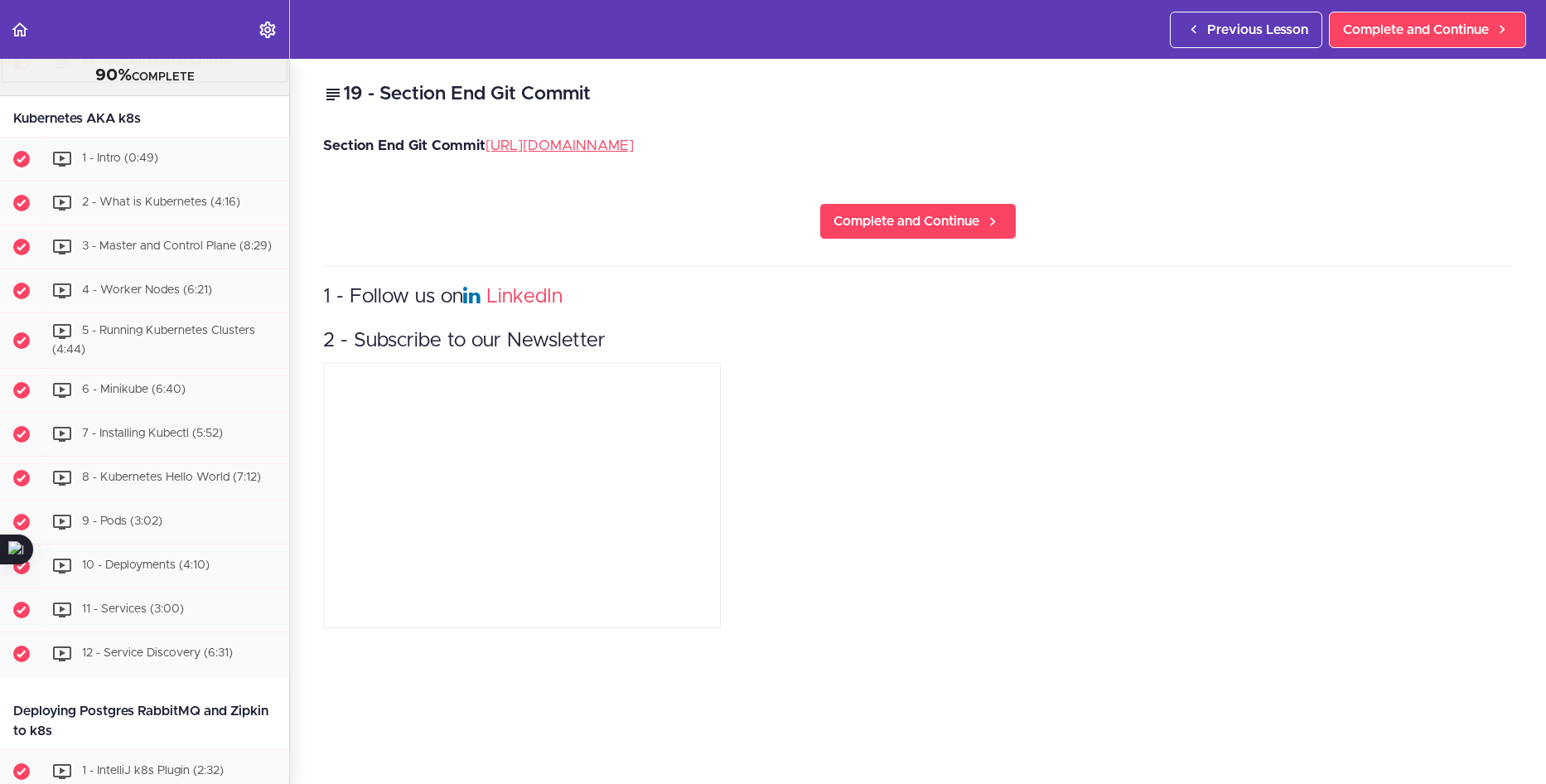
scroll to position [5270, 0]
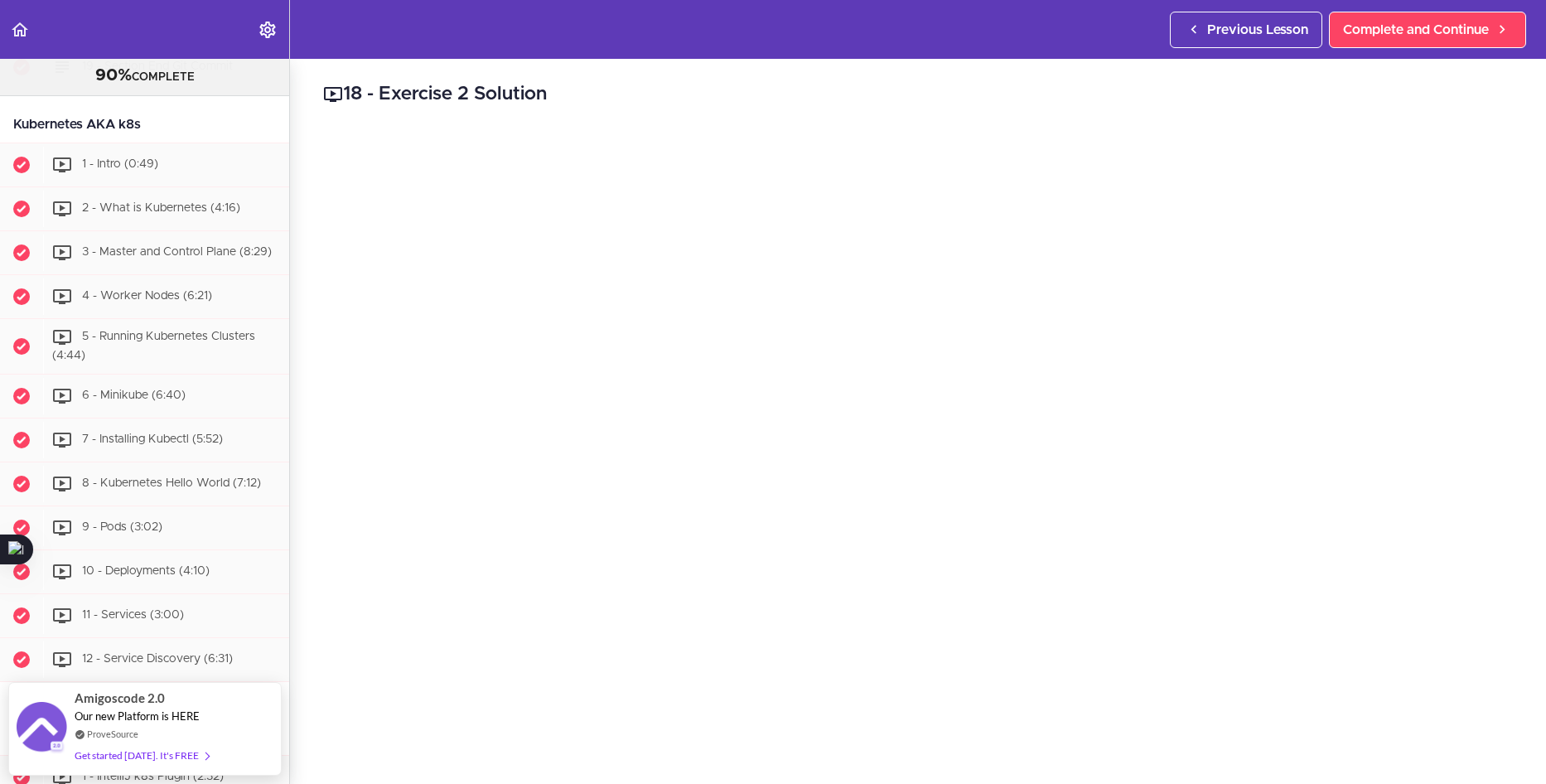
scroll to position [5226, 0]
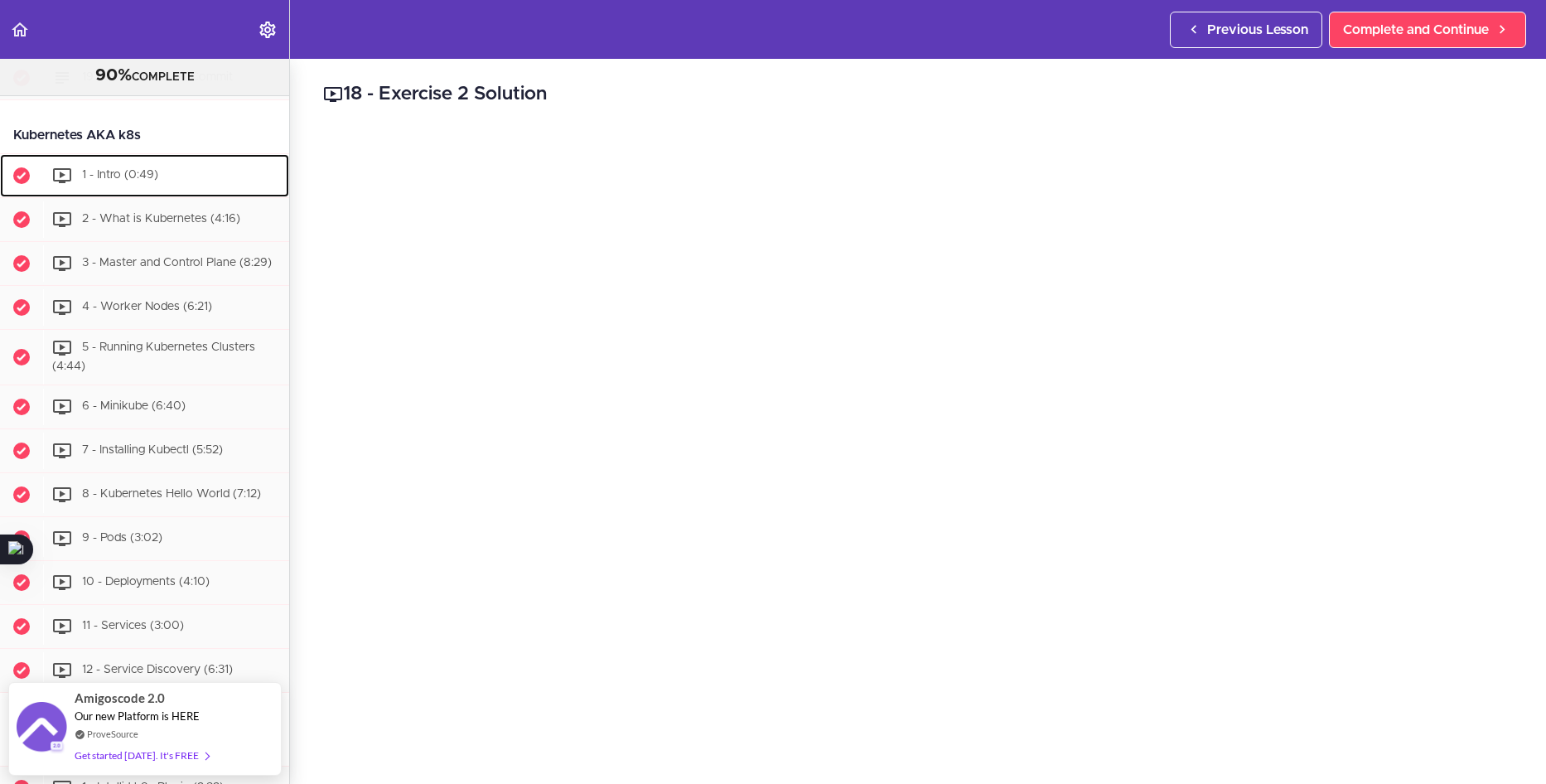
click at [148, 180] on span "1 - Intro (0:49)" at bounding box center [120, 175] width 76 height 12
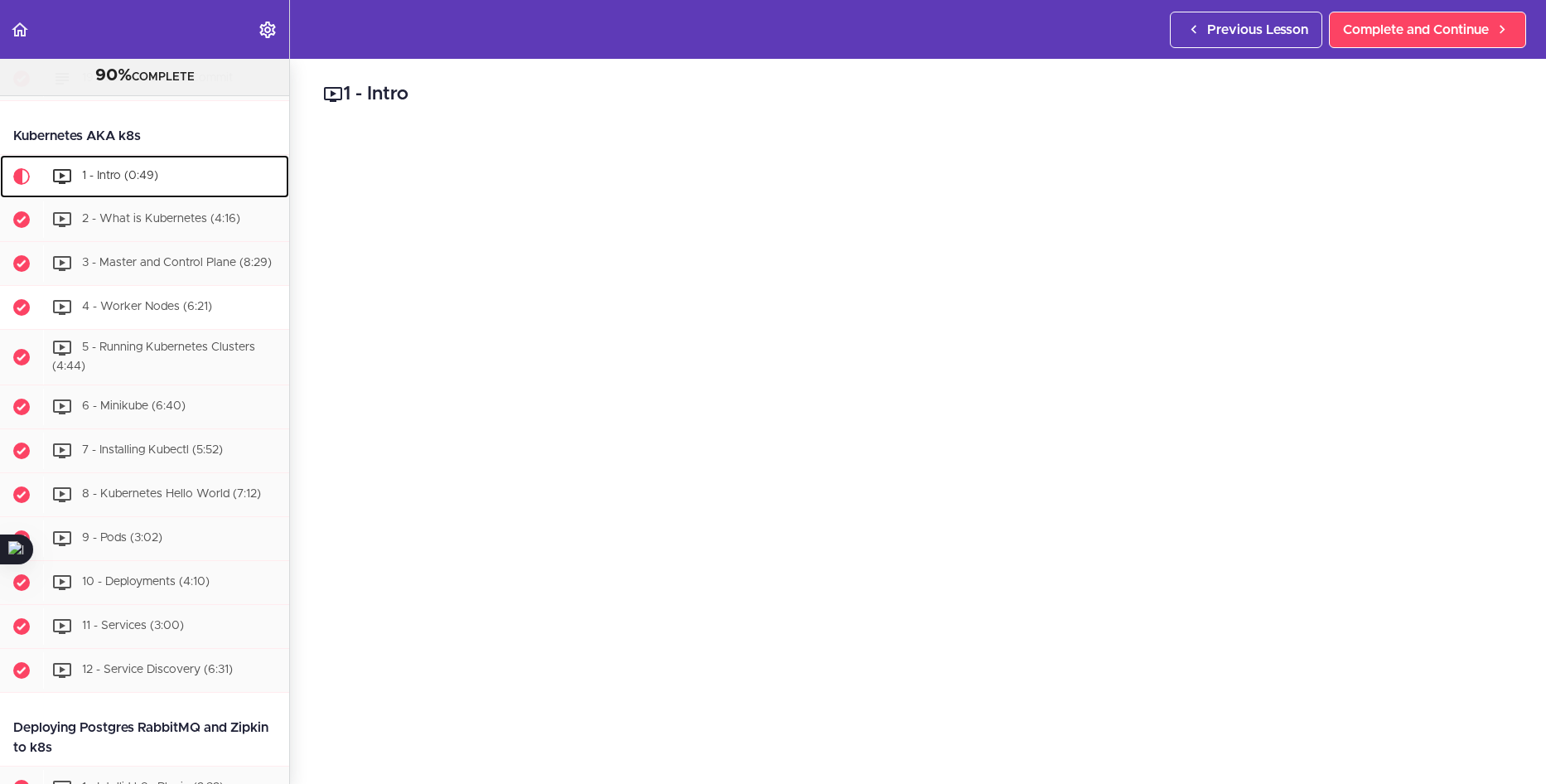
scroll to position [5368, 0]
